Goal: Check status: Check status

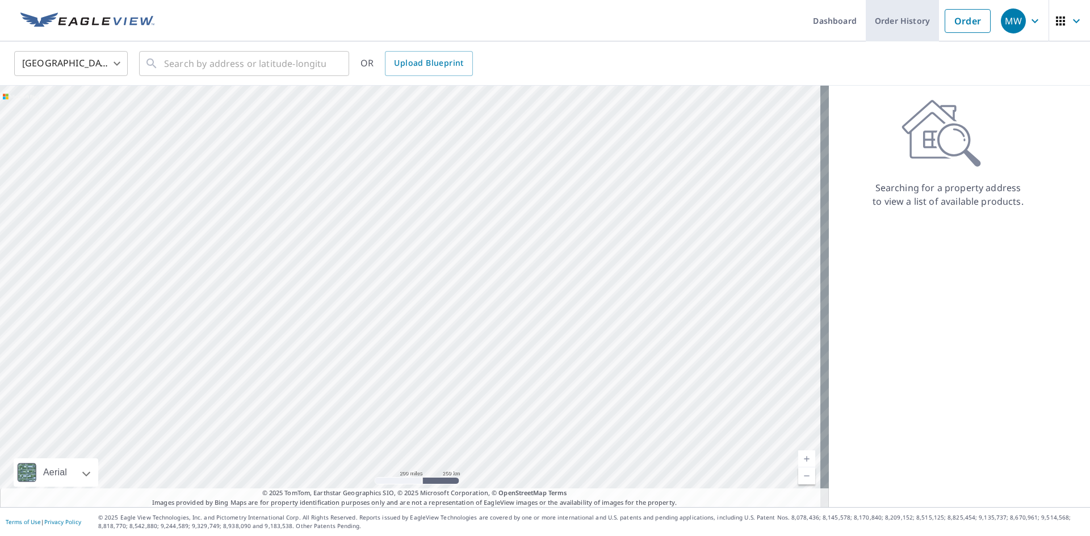
click at [910, 20] on link "Order History" at bounding box center [902, 20] width 73 height 41
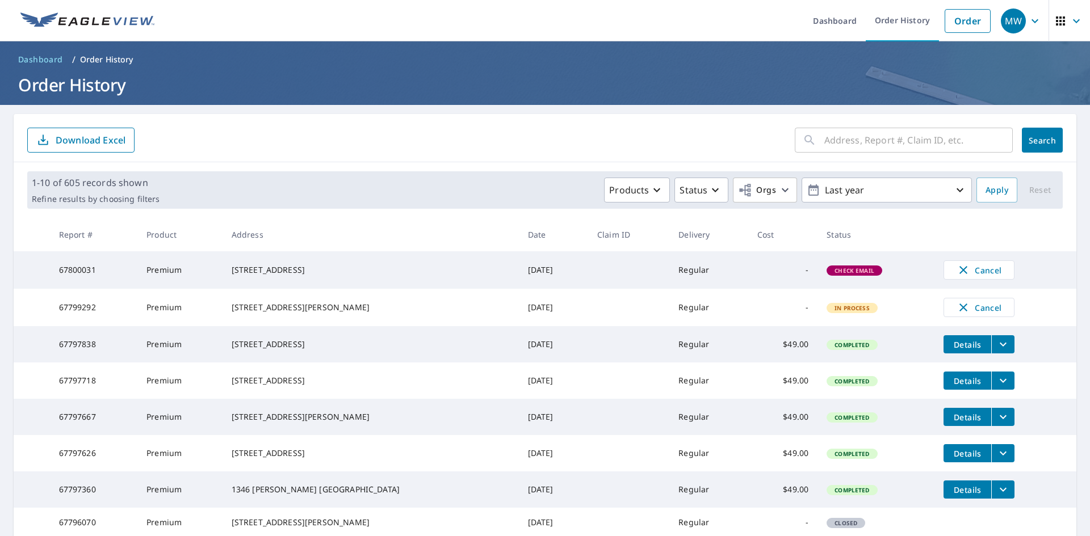
click at [841, 275] on span "Check Email" at bounding box center [854, 271] width 53 height 8
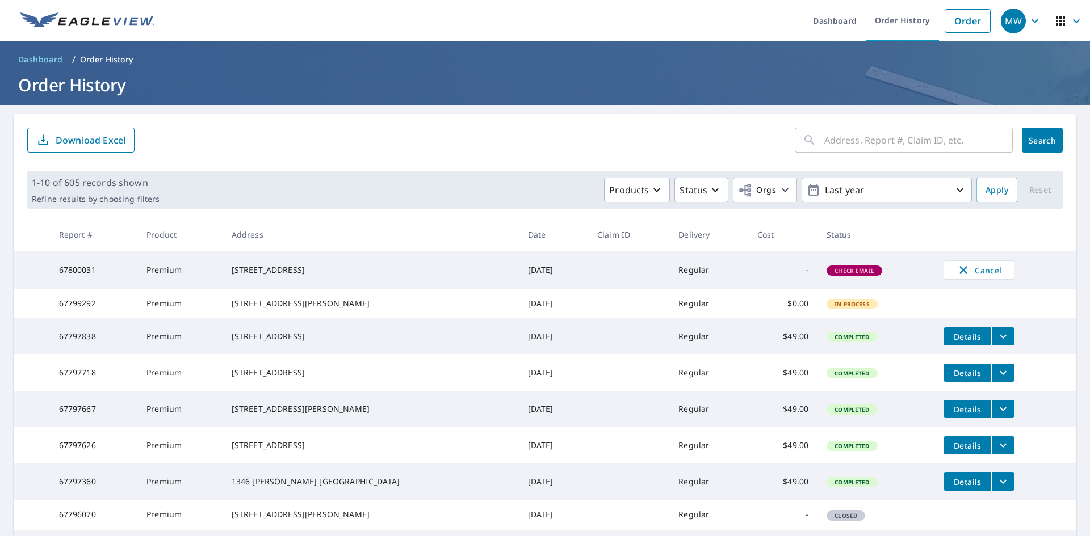
click at [455, 176] on div "1-10 of 605 records shown Refine results by choosing filters Products Status Or…" at bounding box center [544, 189] width 1035 height 37
